Goal: Find specific page/section: Find specific page/section

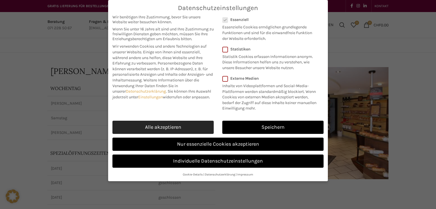
click at [186, 128] on link "Alle akzeptieren" at bounding box center [162, 126] width 101 height 13
checkbox input "true"
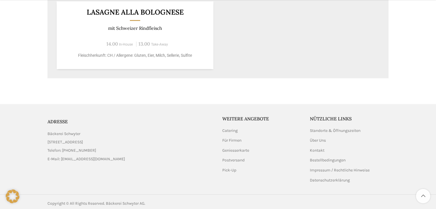
scroll to position [518, 0]
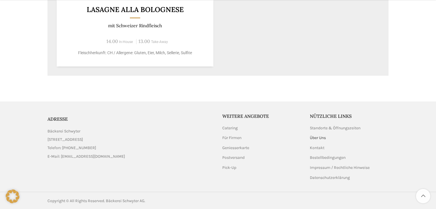
click at [313, 137] on link "Über Uns" at bounding box center [318, 138] width 17 height 6
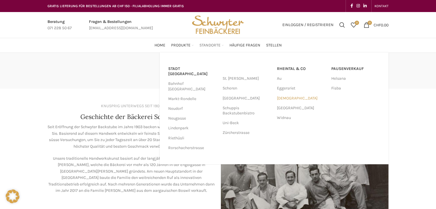
click at [285, 98] on link "[DEMOGRAPHIC_DATA]" at bounding box center [301, 98] width 49 height 10
